Goal: Understand process/instructions

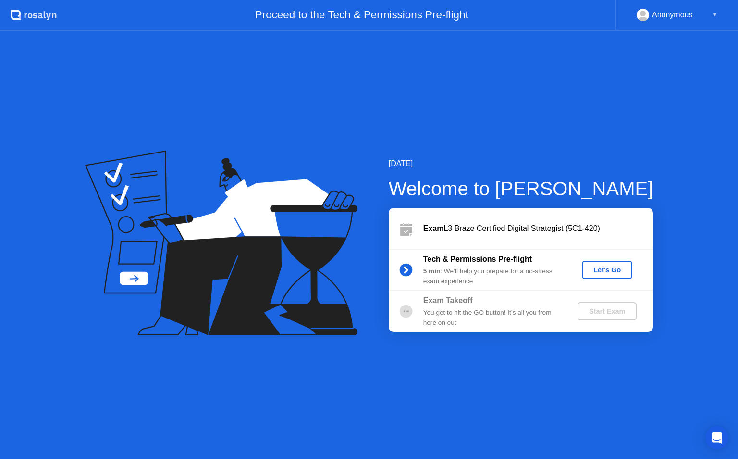
click at [617, 269] on div "Let's Go" at bounding box center [607, 270] width 43 height 8
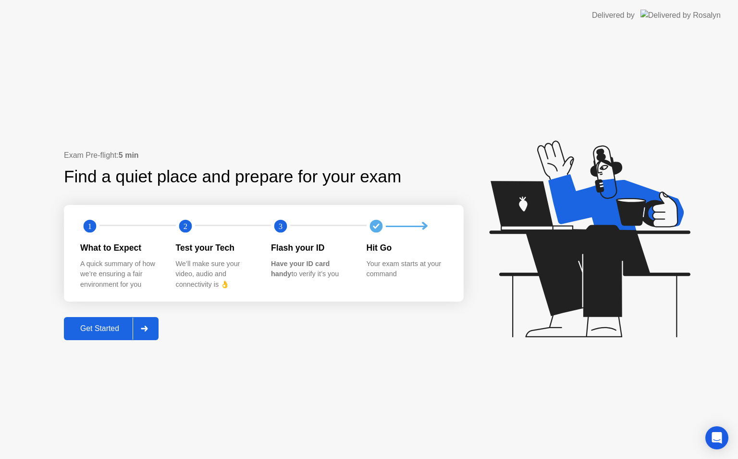
click at [101, 324] on div "Get Started" at bounding box center [100, 328] width 66 height 9
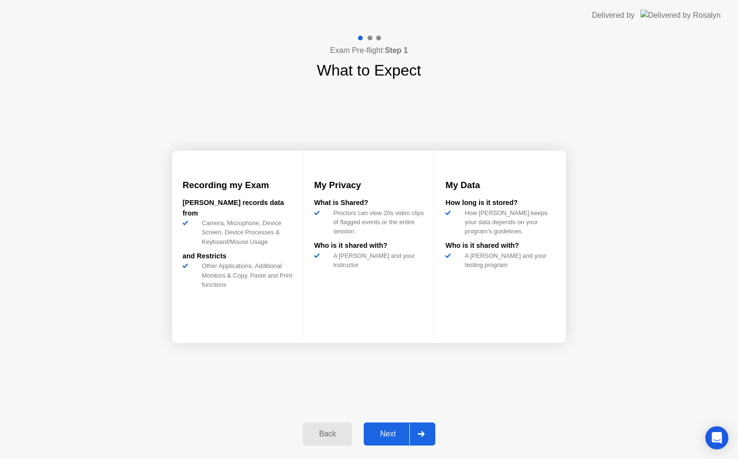
click at [398, 434] on div "Next" at bounding box center [388, 433] width 43 height 9
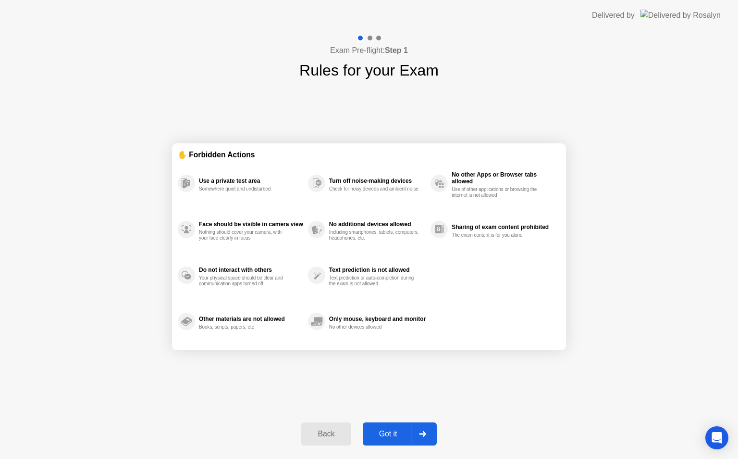
click at [398, 434] on div "Got it" at bounding box center [388, 433] width 45 height 9
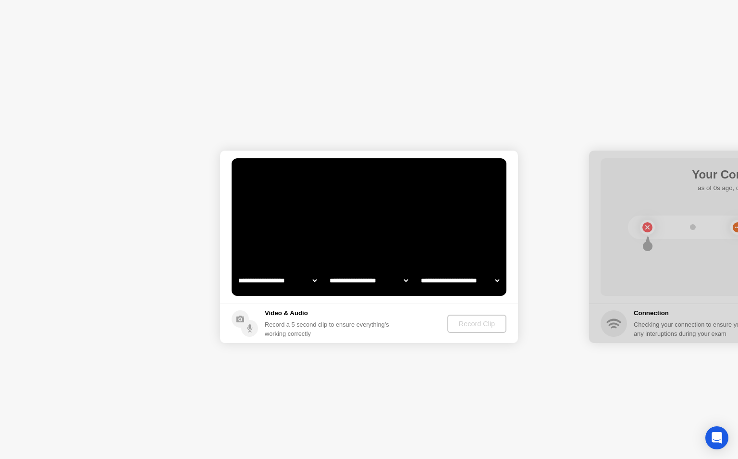
select select "**********"
select select "*******"
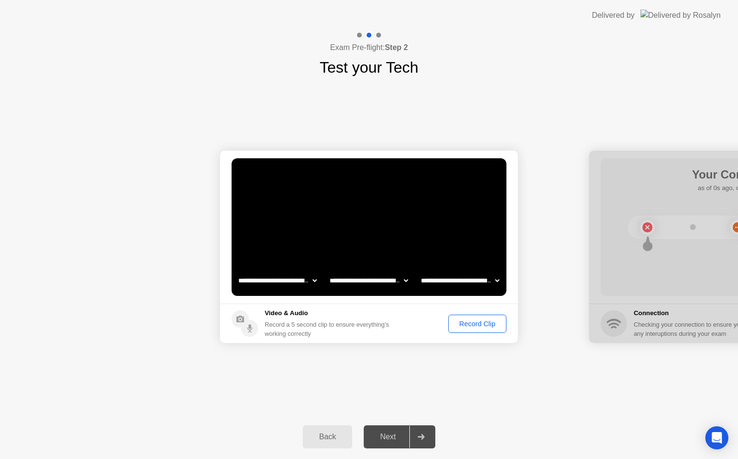
click at [471, 323] on div "Record Clip" at bounding box center [477, 324] width 51 height 8
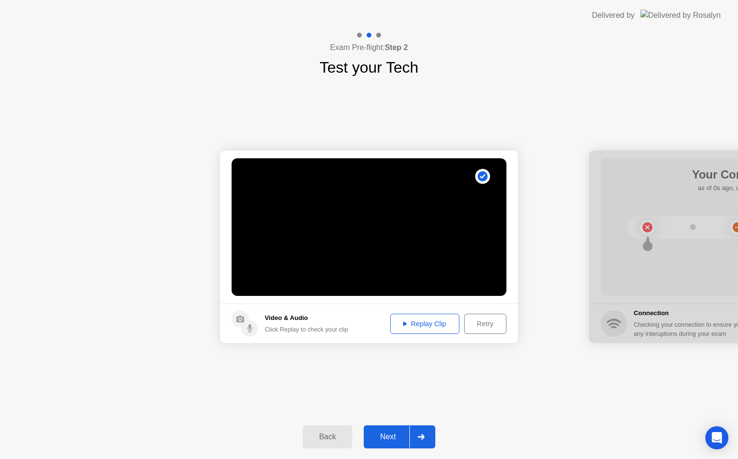
click at [391, 435] on div "Next" at bounding box center [388, 436] width 43 height 9
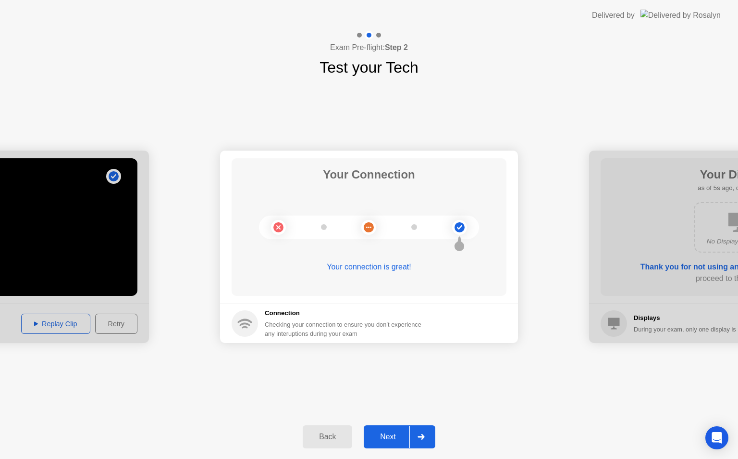
click at [388, 436] on div "Next" at bounding box center [388, 436] width 43 height 9
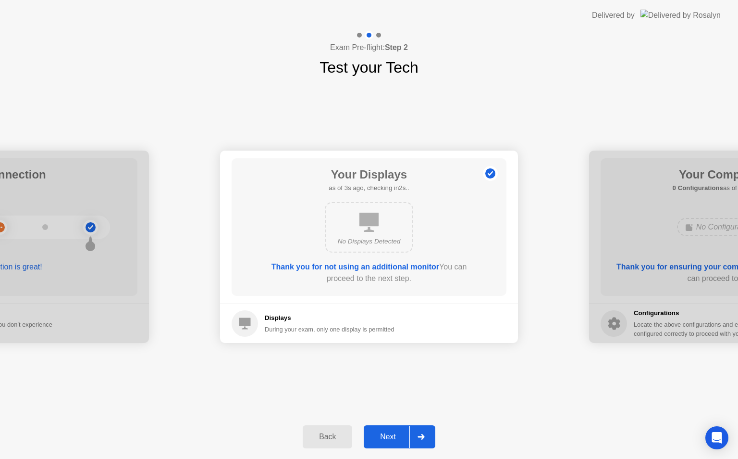
click at [388, 436] on div "Next" at bounding box center [388, 436] width 43 height 9
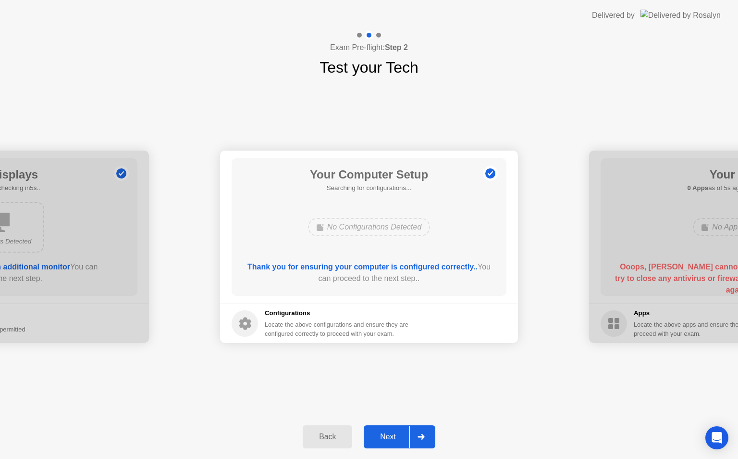
click at [388, 436] on div "Next" at bounding box center [388, 436] width 43 height 9
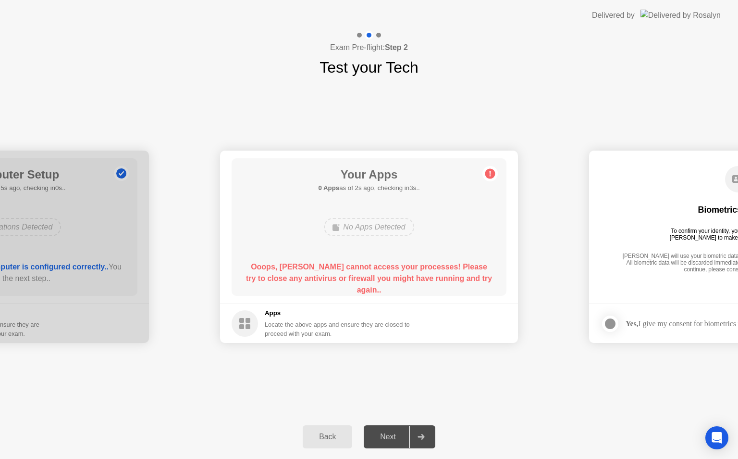
click at [388, 436] on div "Next" at bounding box center [388, 436] width 43 height 9
click at [388, 435] on div "Next" at bounding box center [388, 436] width 43 height 9
click at [392, 436] on div "Next" at bounding box center [388, 436] width 43 height 9
click at [325, 438] on div "Back" at bounding box center [328, 436] width 44 height 9
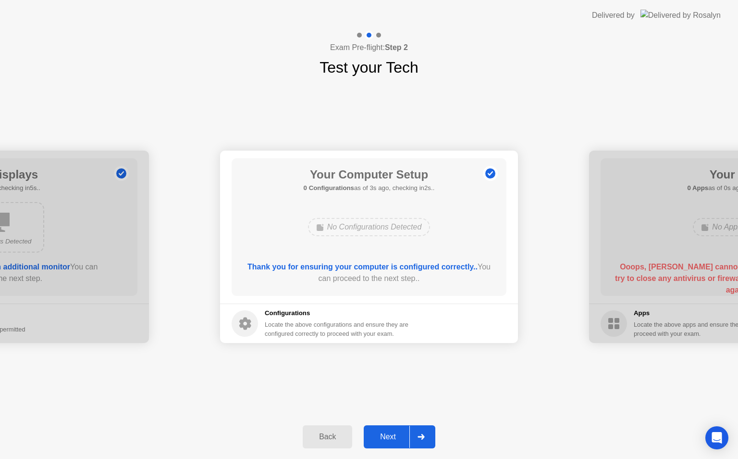
click at [325, 437] on div "Back" at bounding box center [328, 436] width 44 height 9
